Goal: Task Accomplishment & Management: Complete application form

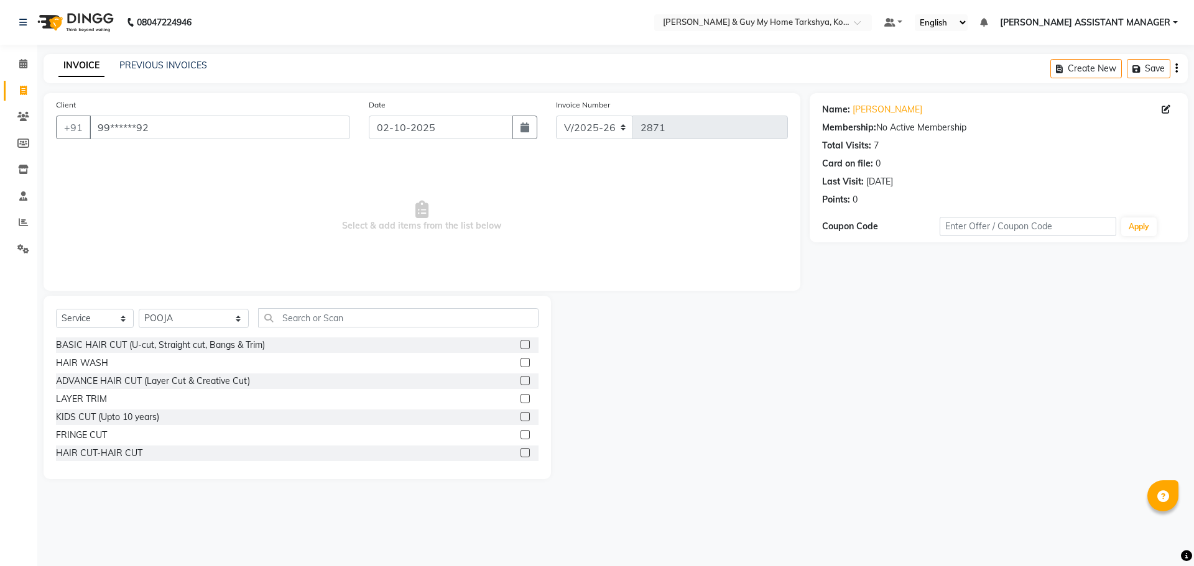
select select "7902"
select select "service"
click at [182, 316] on select "Select Stylist [PERSON_NAME] [PERSON_NAME] [PERSON_NAME] GLORY [PERSON_NAME] JI…" at bounding box center [194, 318] width 110 height 19
select select "90423"
click at [139, 309] on select "Select Stylist [PERSON_NAME] [PERSON_NAME] [PERSON_NAME] GLORY [PERSON_NAME] JI…" at bounding box center [194, 318] width 110 height 19
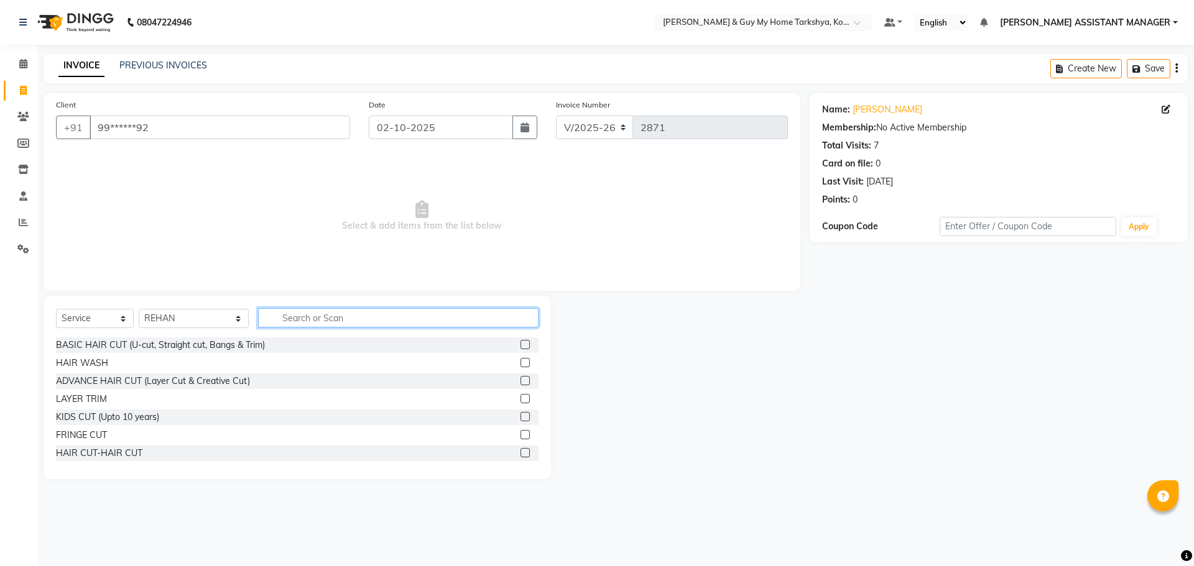
click at [272, 316] on input "text" at bounding box center [398, 317] width 281 height 19
click at [357, 321] on input "text" at bounding box center [398, 317] width 281 height 19
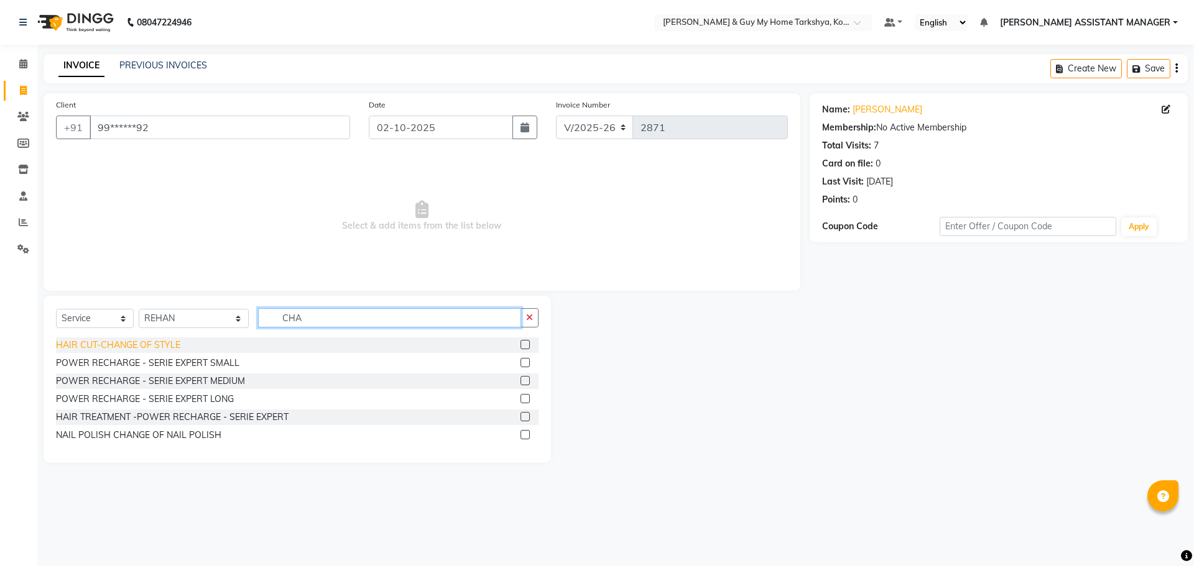
type input "CHA"
click at [170, 346] on div "HAIR CUT-CHANGE OF STYLE" at bounding box center [118, 345] width 124 height 13
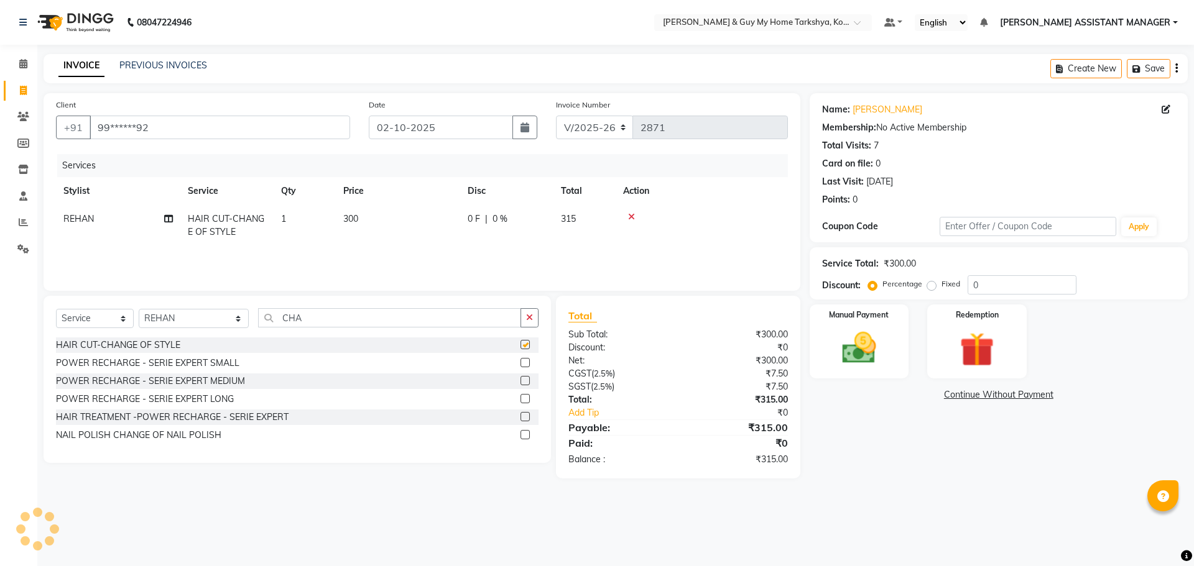
checkbox input "false"
click at [329, 311] on input "CHA" at bounding box center [390, 317] width 264 height 19
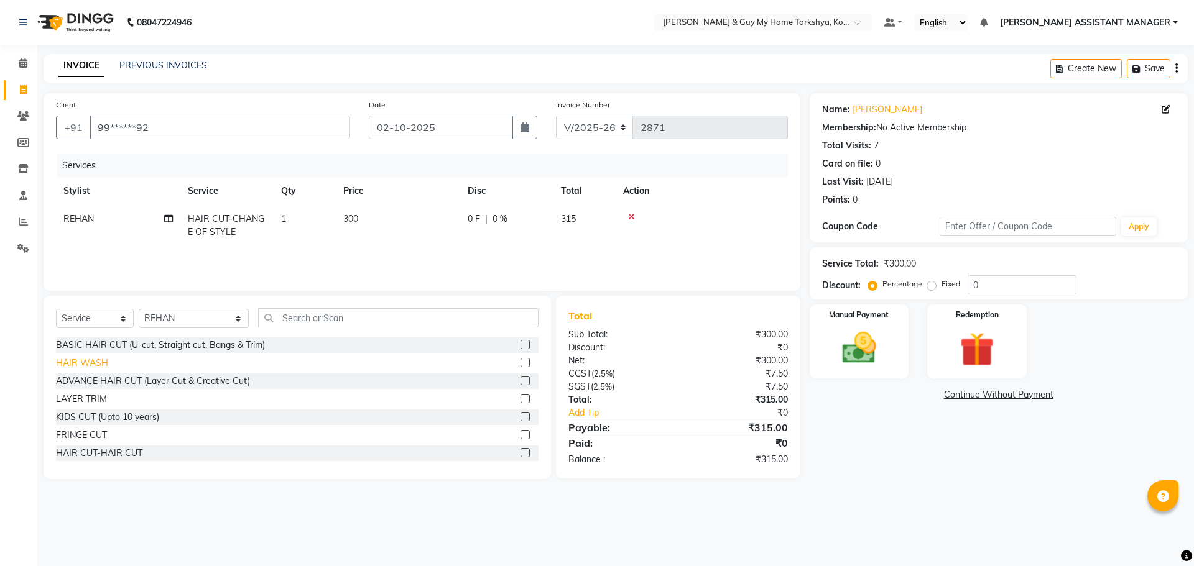
click at [85, 361] on div "HAIR WASH" at bounding box center [82, 363] width 52 height 13
checkbox input "false"
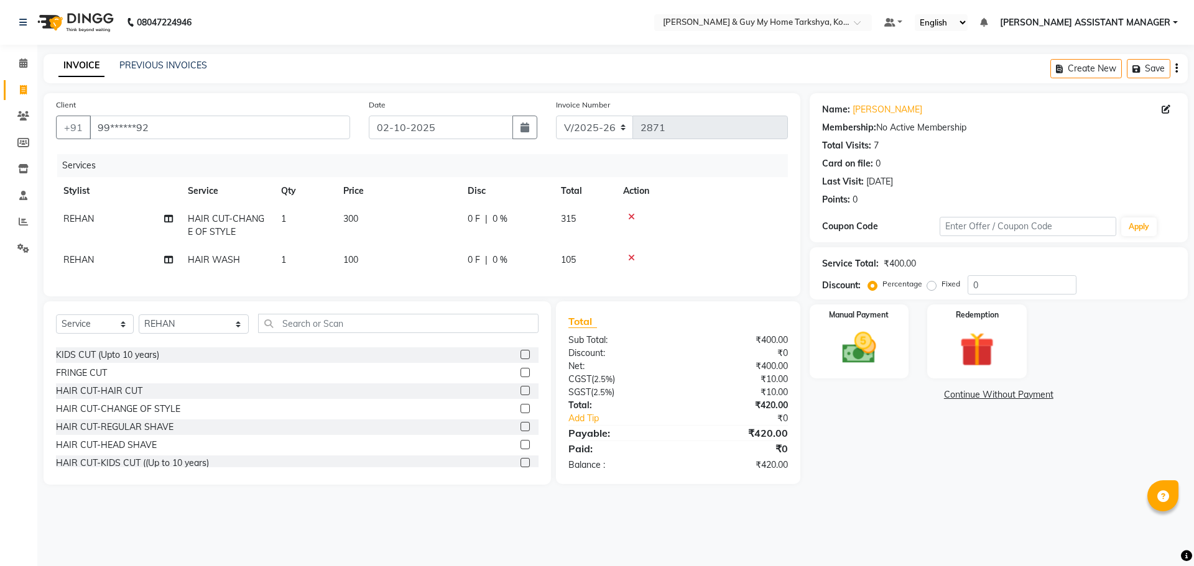
scroll to position [62, 0]
click at [629, 213] on icon at bounding box center [631, 217] width 7 height 9
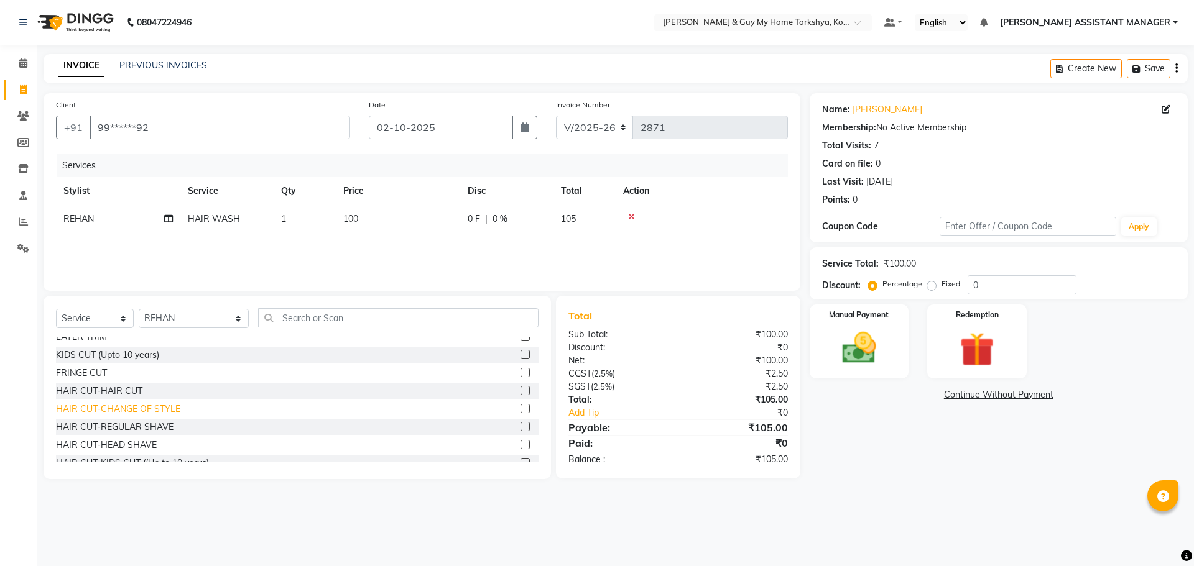
scroll to position [0, 0]
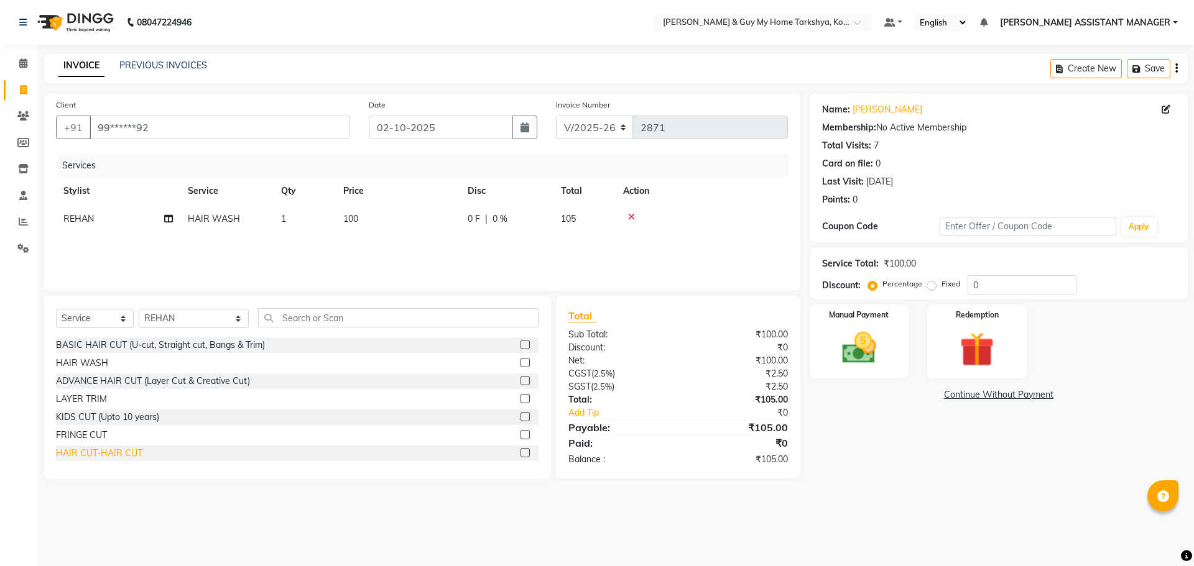
click at [137, 449] on div "HAIR CUT-HAIR CUT" at bounding box center [99, 453] width 86 height 13
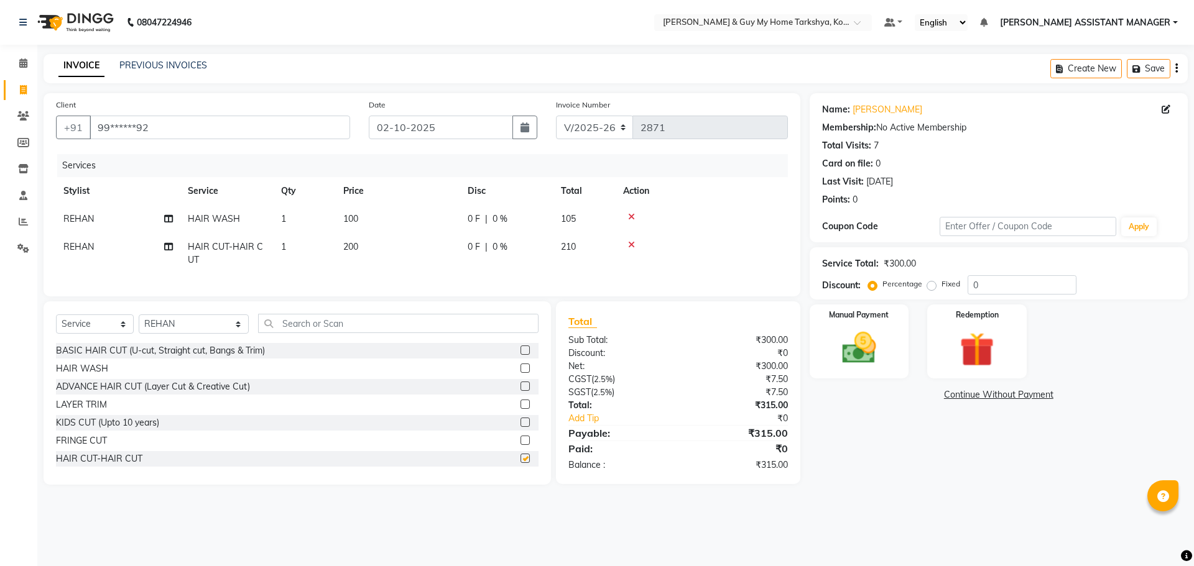
checkbox input "false"
click at [877, 359] on img at bounding box center [859, 348] width 58 height 41
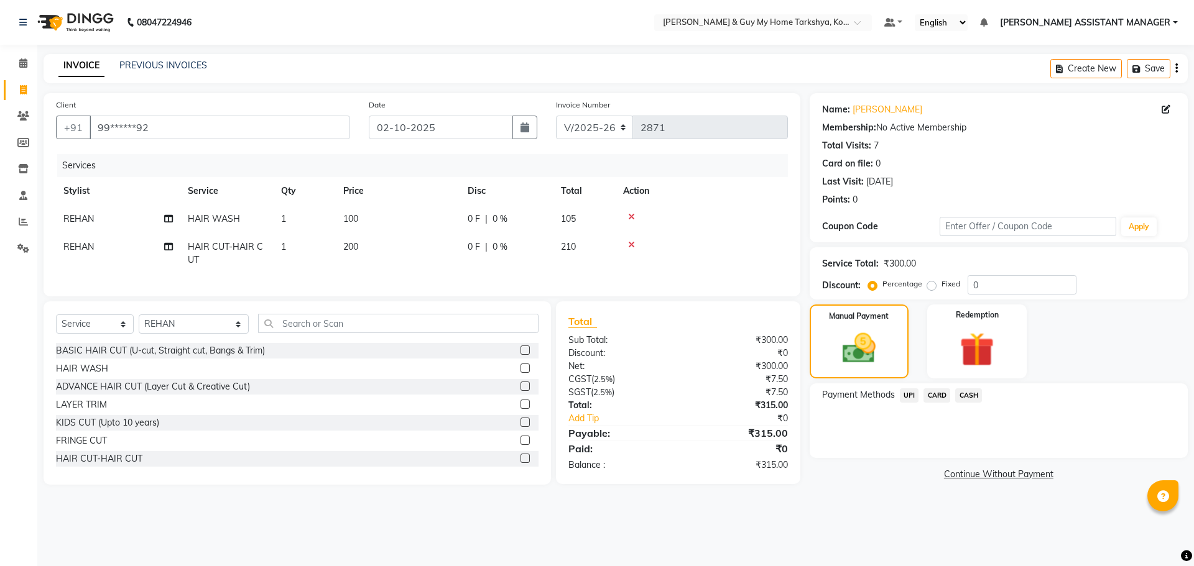
click at [909, 397] on span "UPI" at bounding box center [909, 396] width 19 height 14
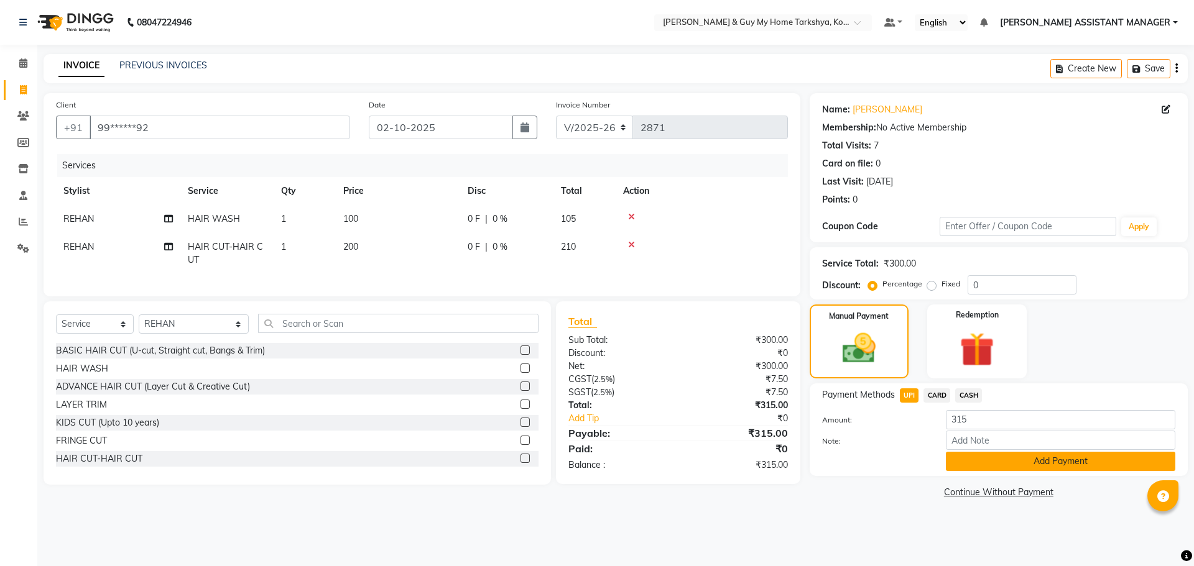
click at [994, 464] on button "Add Payment" at bounding box center [1060, 461] width 229 height 19
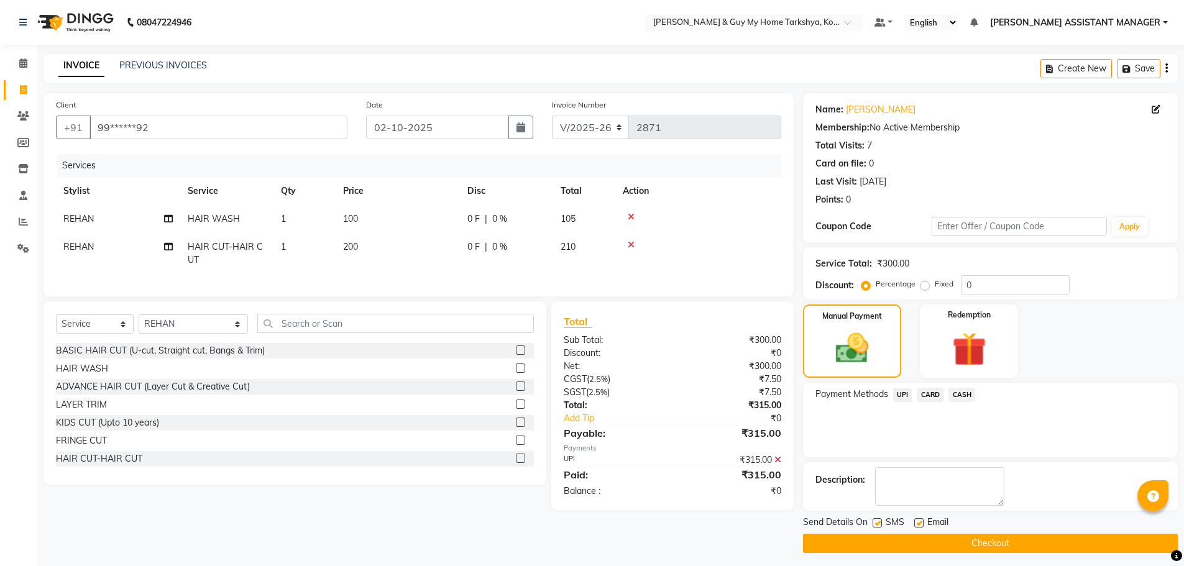
click at [980, 555] on main "INVOICE PREVIOUS INVOICES Create New Save Client +91 99******92 Date [DATE] Inv…" at bounding box center [610, 313] width 1147 height 518
click at [979, 548] on button "Checkout" at bounding box center [990, 543] width 375 height 19
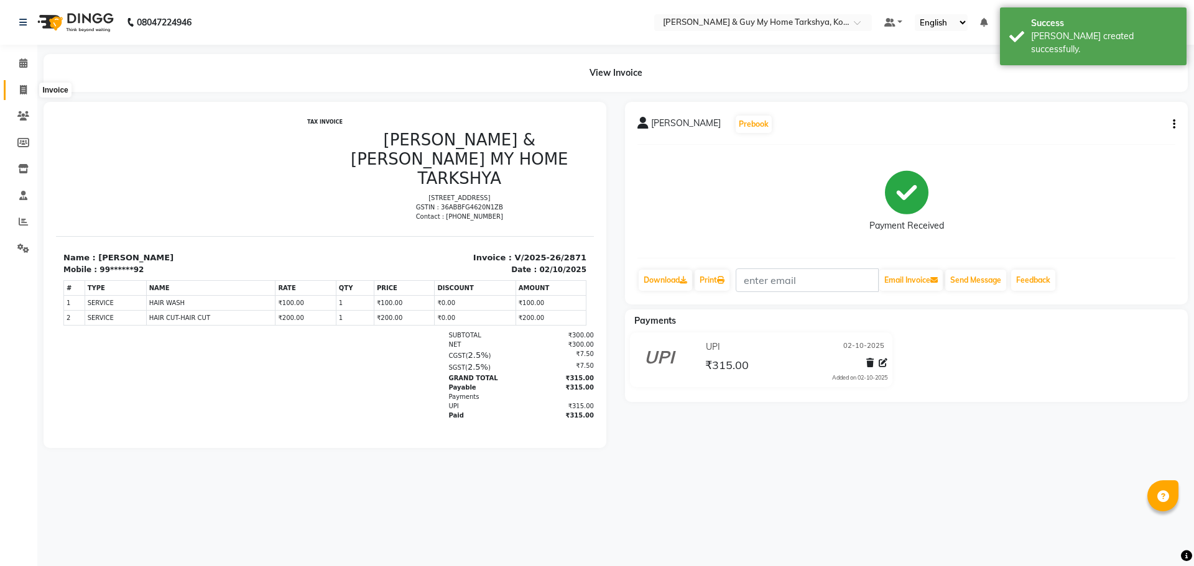
click at [25, 90] on icon at bounding box center [23, 89] width 7 height 9
select select "service"
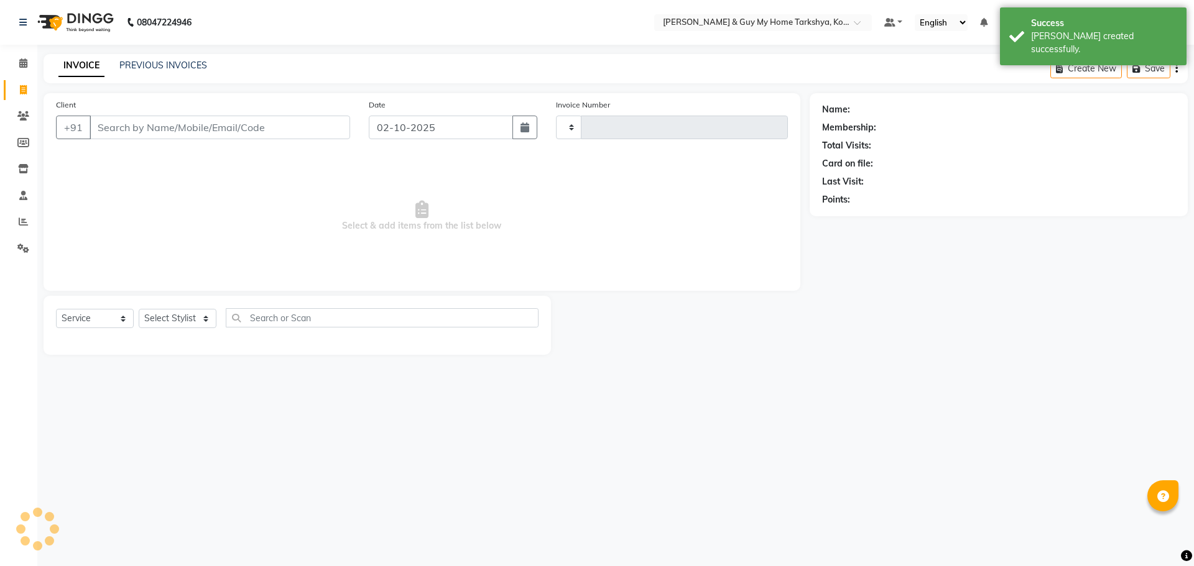
type input "2872"
select select "7902"
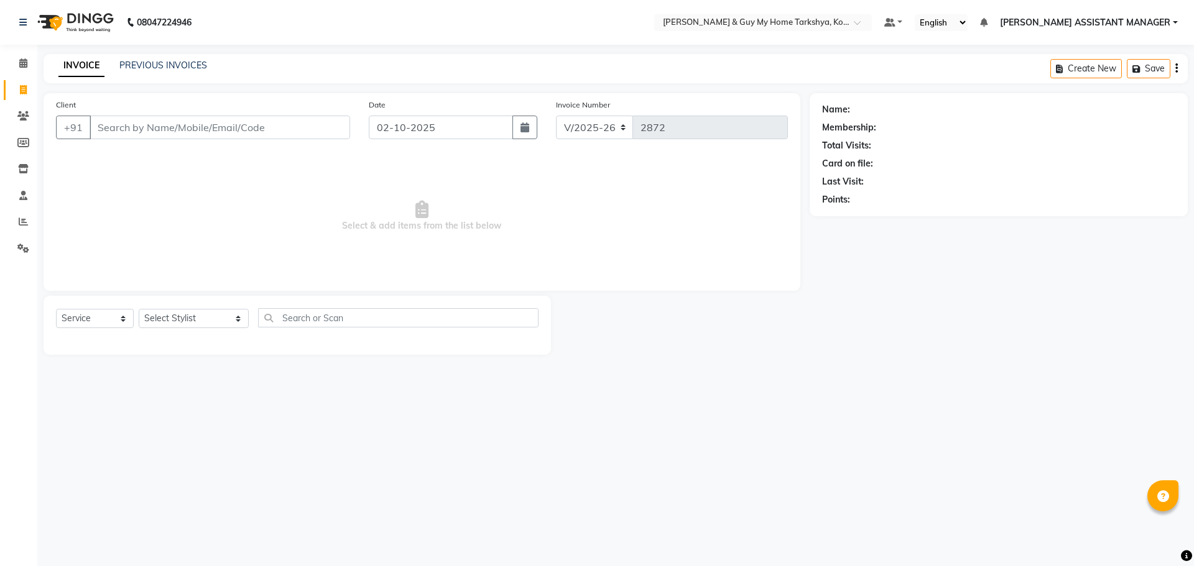
click at [172, 58] on div "INVOICE PREVIOUS INVOICES Create New Save" at bounding box center [616, 68] width 1144 height 29
click at [168, 66] on link "PREVIOUS INVOICES" at bounding box center [163, 65] width 88 height 11
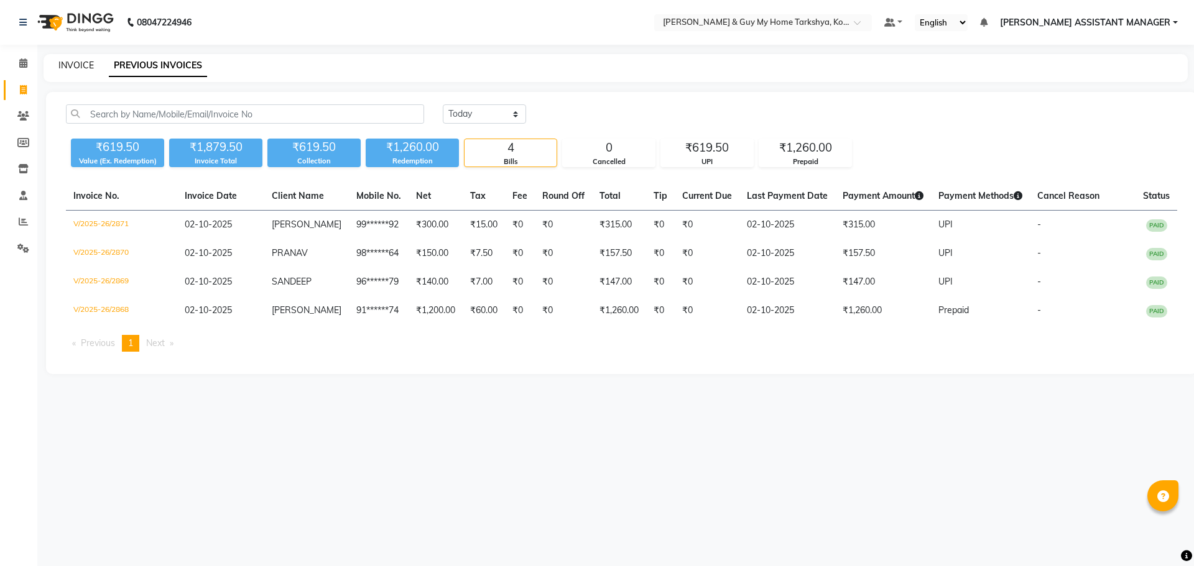
click at [93, 68] on link "INVOICE" at bounding box center [75, 65] width 35 height 11
select select "7902"
select select "service"
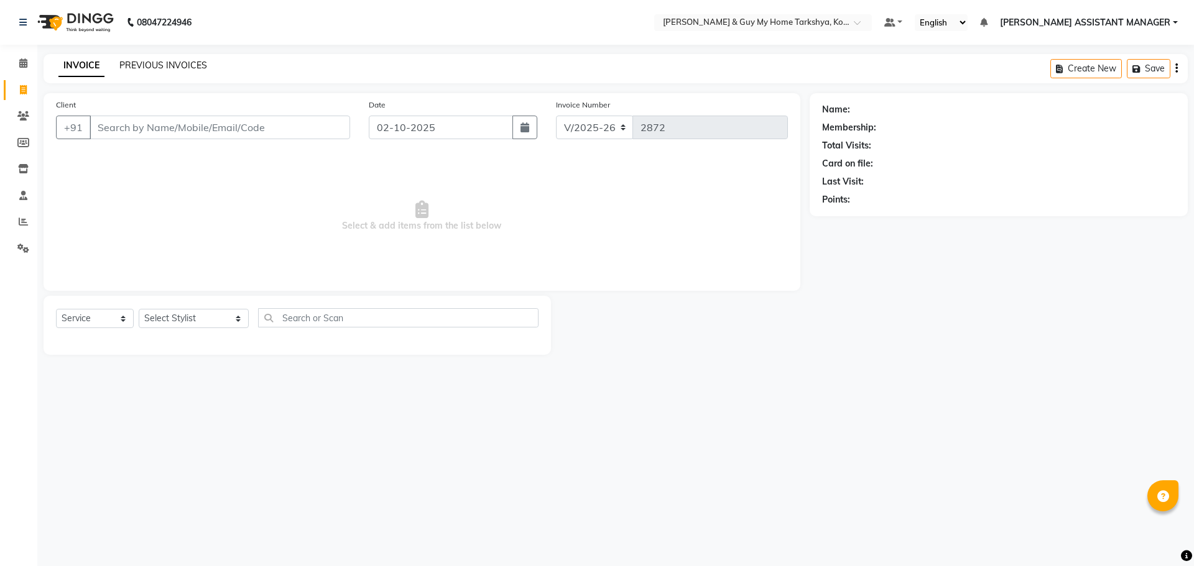
click at [165, 64] on link "PREVIOUS INVOICES" at bounding box center [163, 65] width 88 height 11
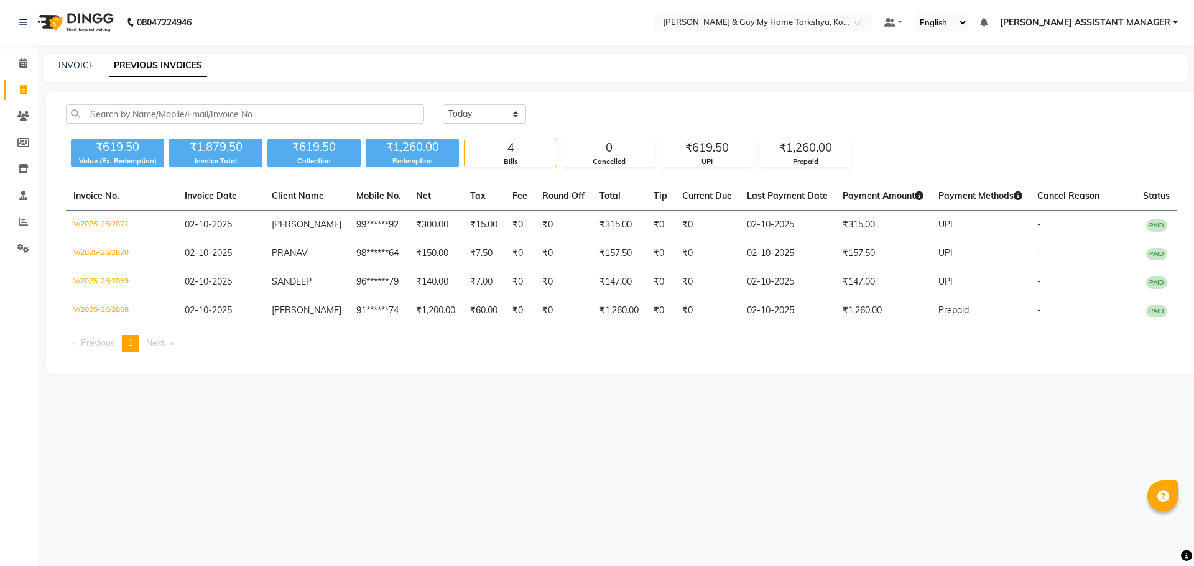
click at [25, 90] on icon at bounding box center [23, 89] width 7 height 9
select select "service"
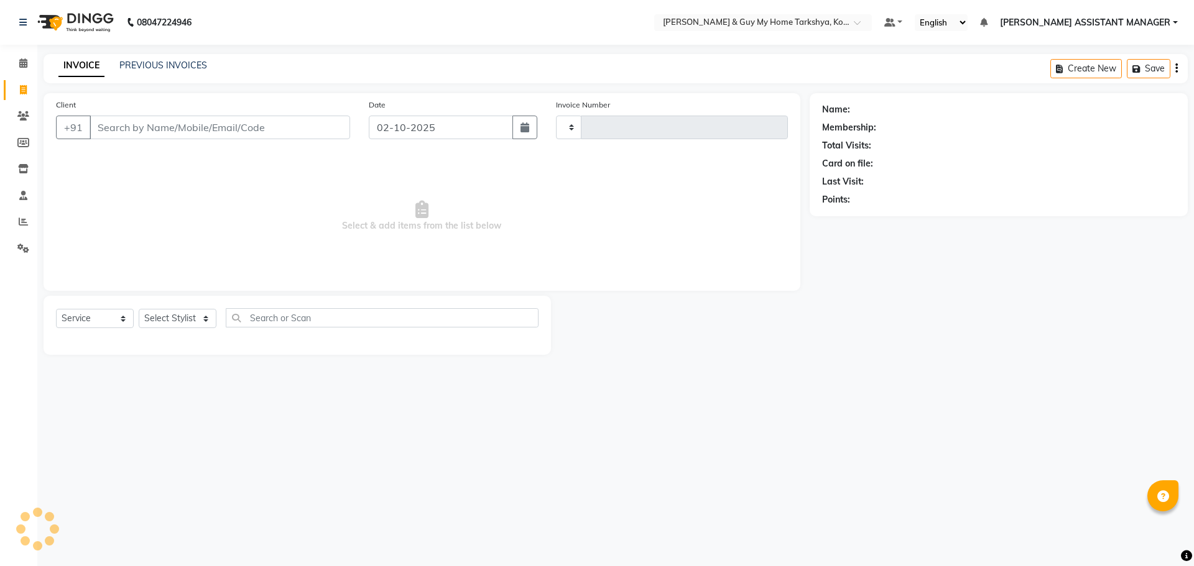
type input "2872"
select select "7902"
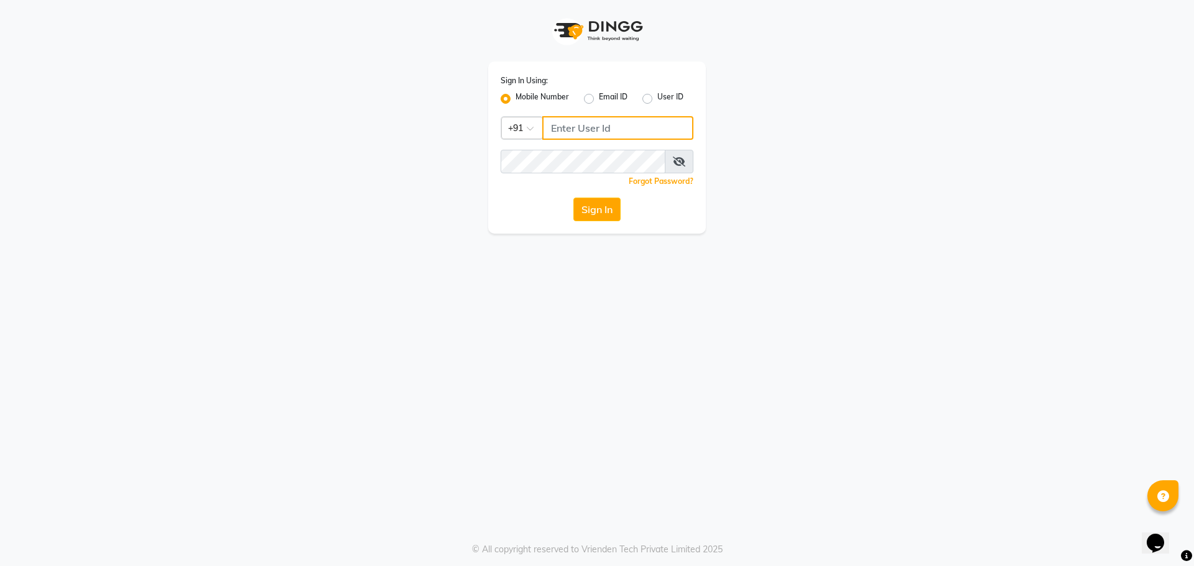
click at [589, 131] on input "Username" at bounding box center [617, 128] width 151 height 24
type input "9059811762"
drag, startPoint x: 553, startPoint y: 126, endPoint x: 618, endPoint y: 127, distance: 64.7
click at [618, 127] on input "9059811762" at bounding box center [617, 128] width 151 height 24
click at [598, 212] on button "Sign In" at bounding box center [596, 210] width 47 height 24
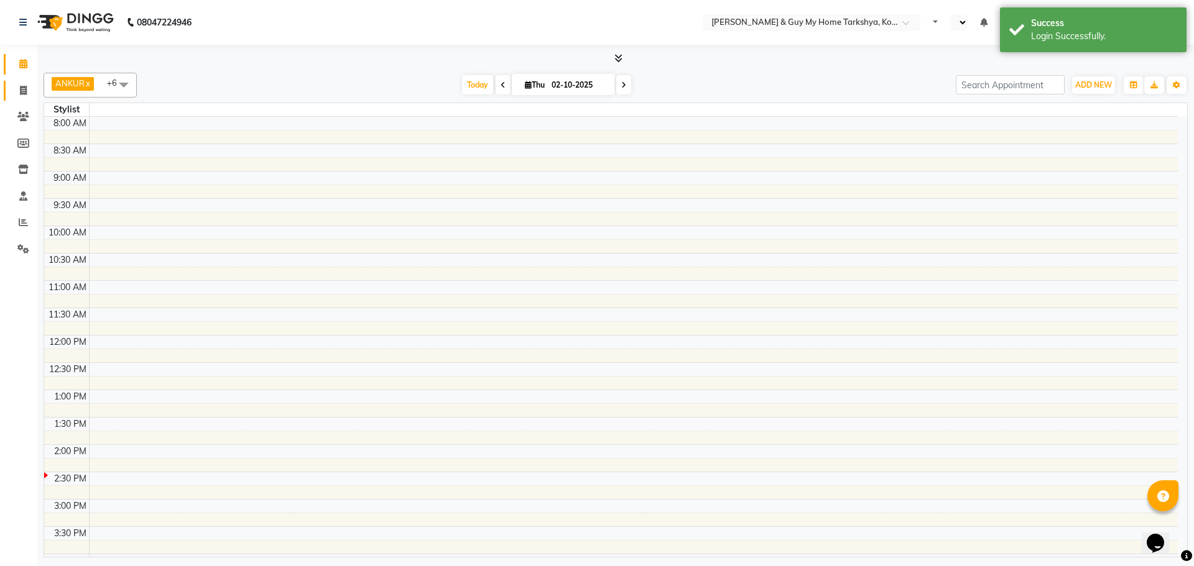
select select "en"
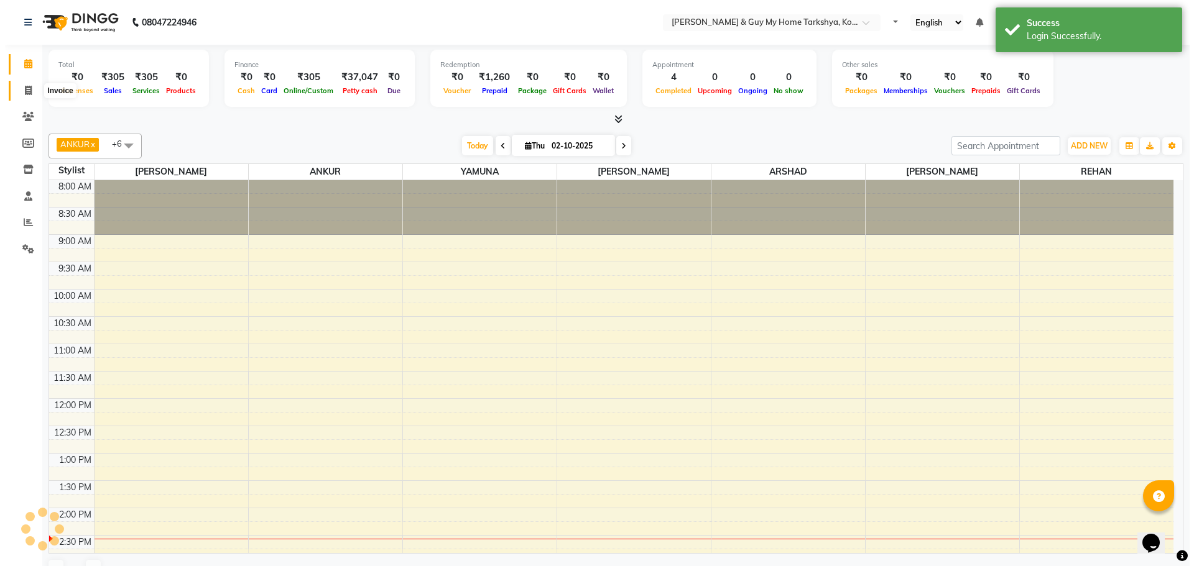
scroll to position [270, 0]
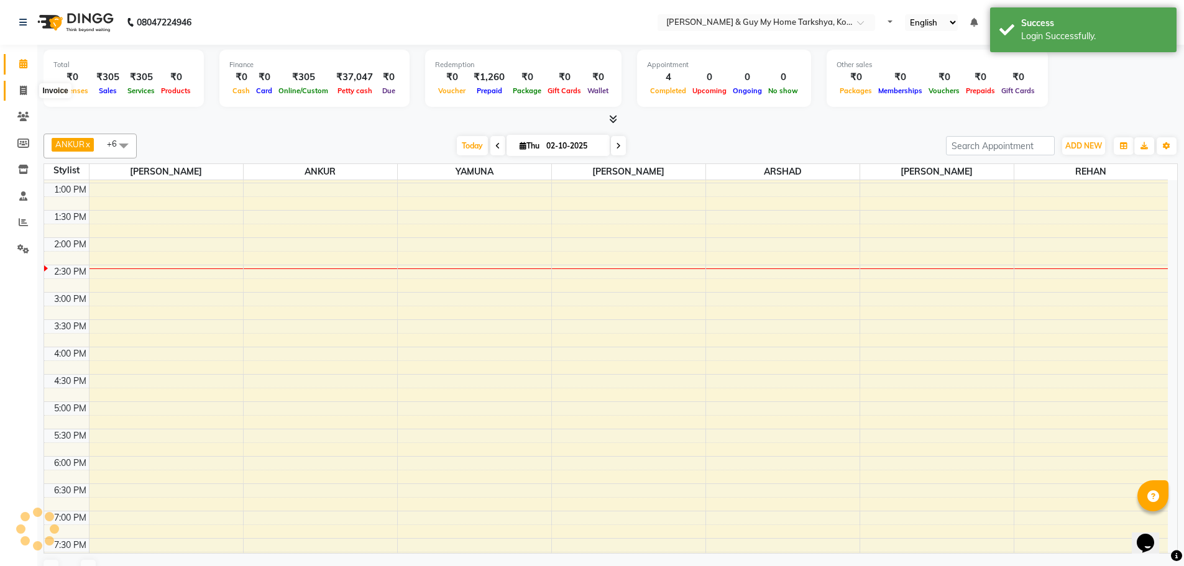
click at [20, 90] on icon at bounding box center [23, 90] width 7 height 9
select select "service"
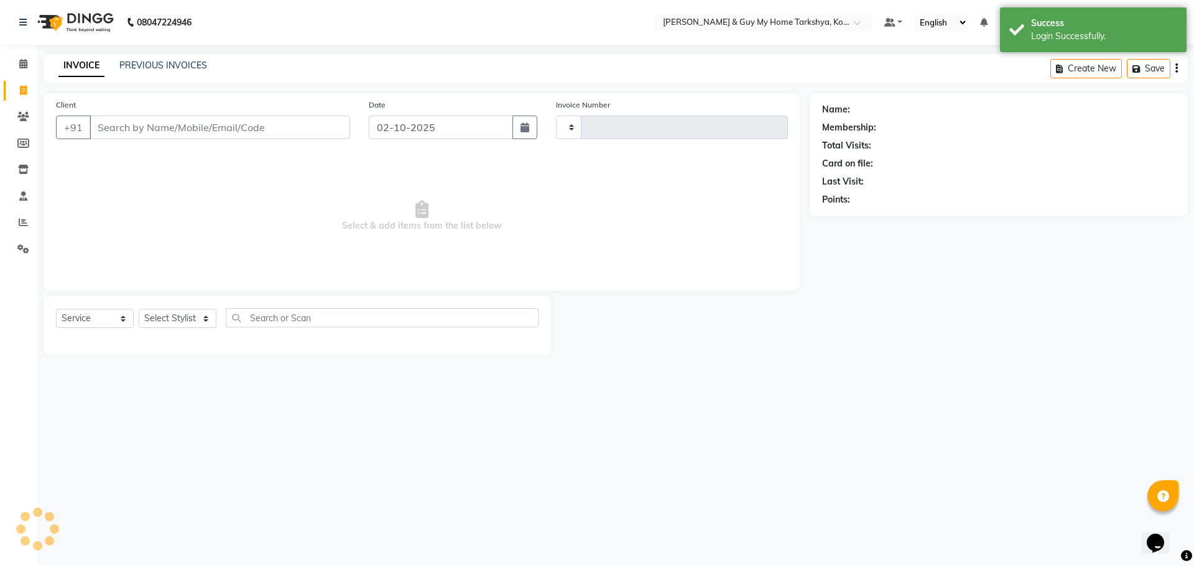
type input "2871"
select select "7902"
